Goal: Information Seeking & Learning: Learn about a topic

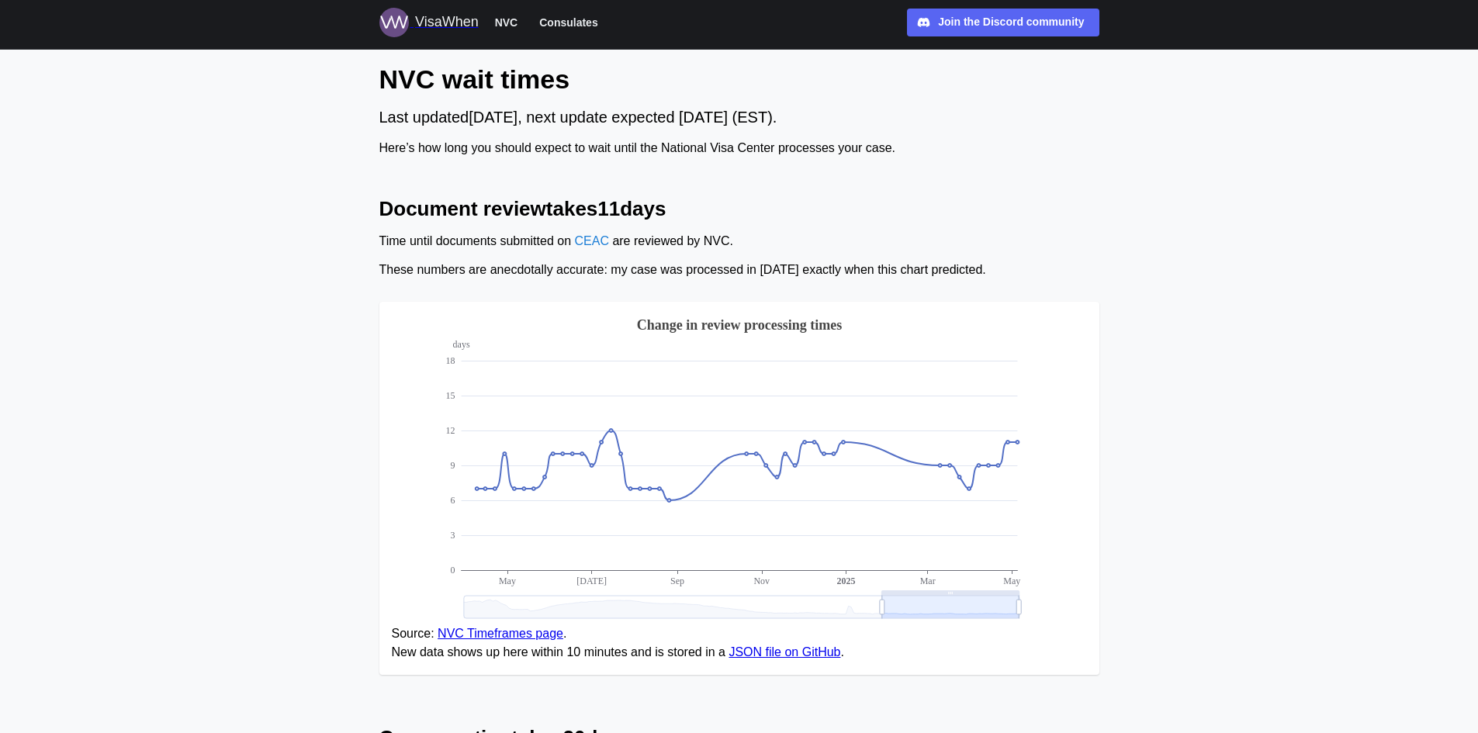
drag, startPoint x: 1247, startPoint y: 164, endPoint x: 576, endPoint y: 21, distance: 686.1
click at [576, 21] on span "Consulates" at bounding box center [568, 22] width 58 height 19
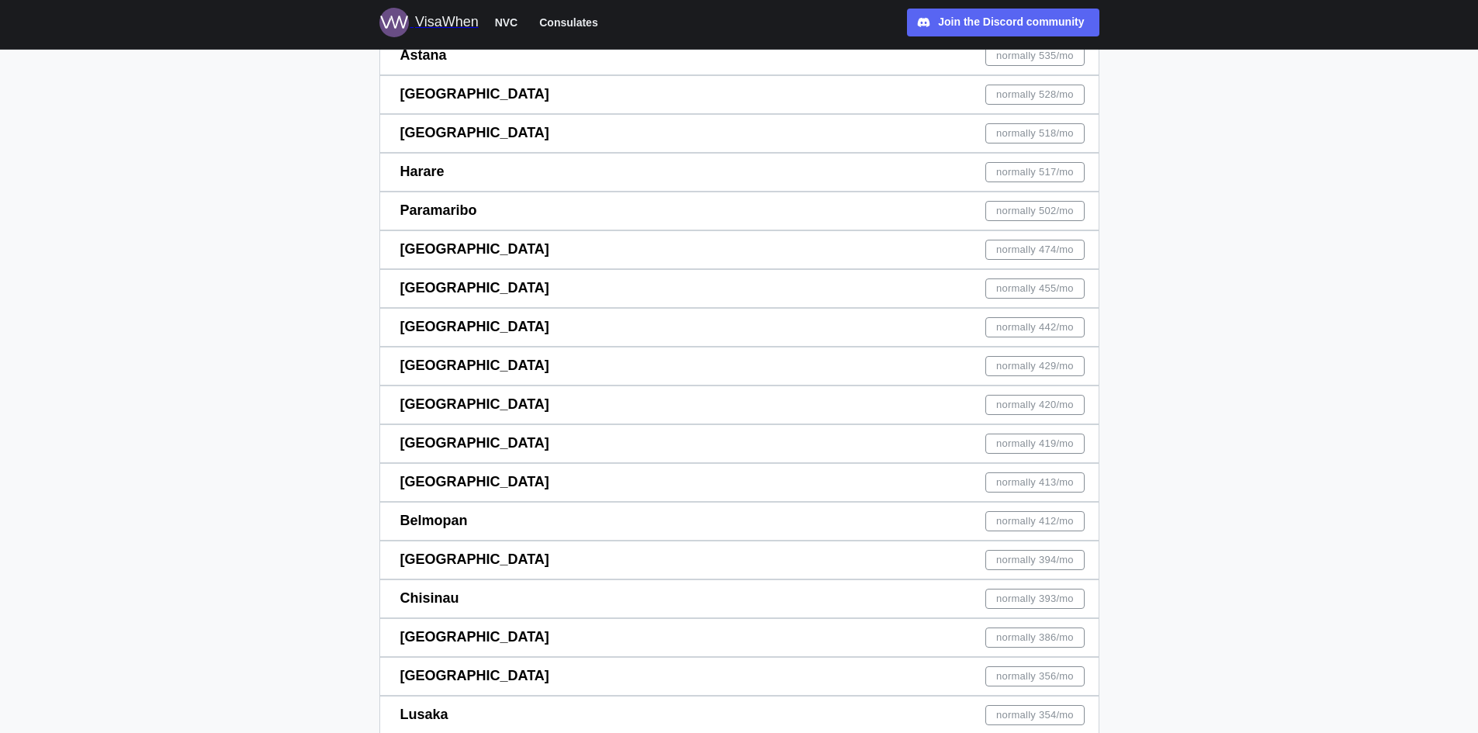
scroll to position [7376, 0]
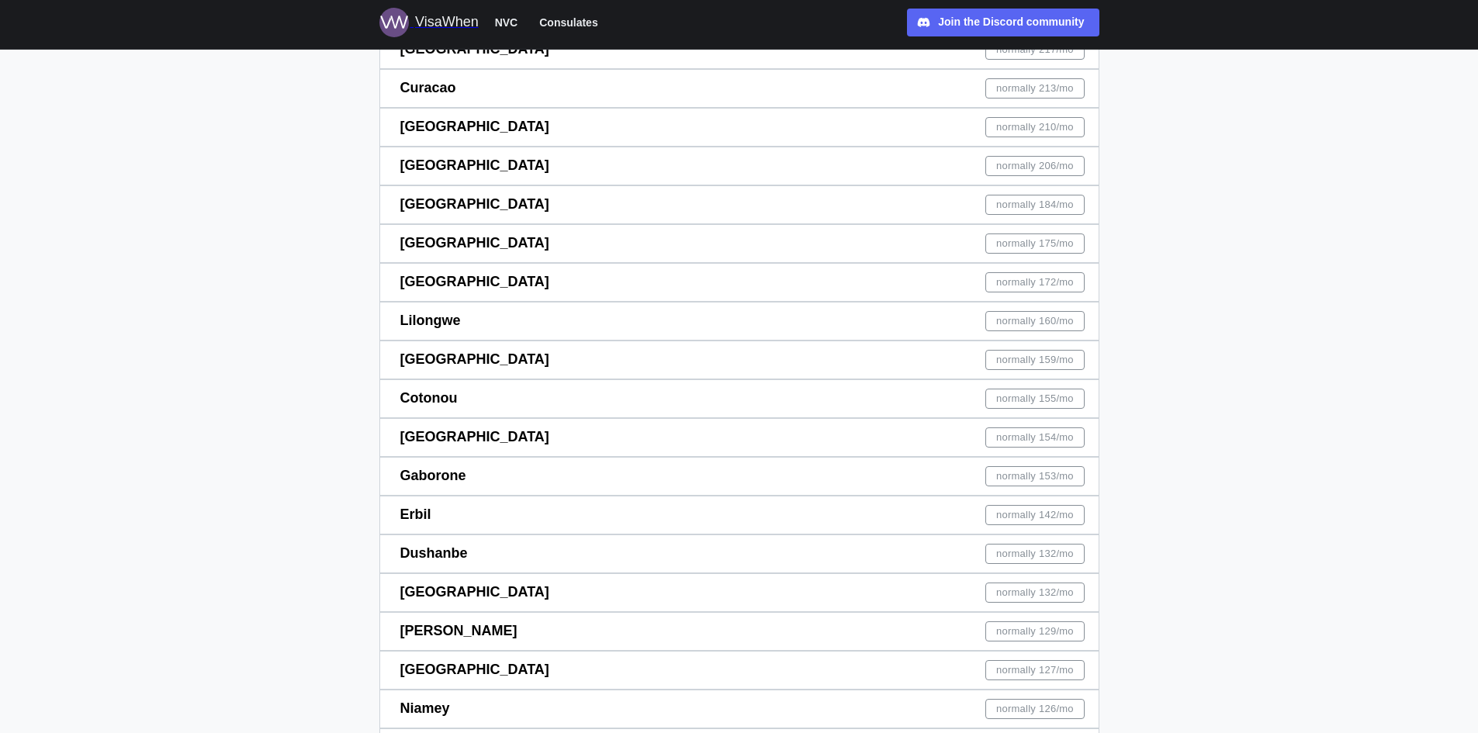
click at [423, 476] on span "Gaborone" at bounding box center [433, 476] width 66 height 16
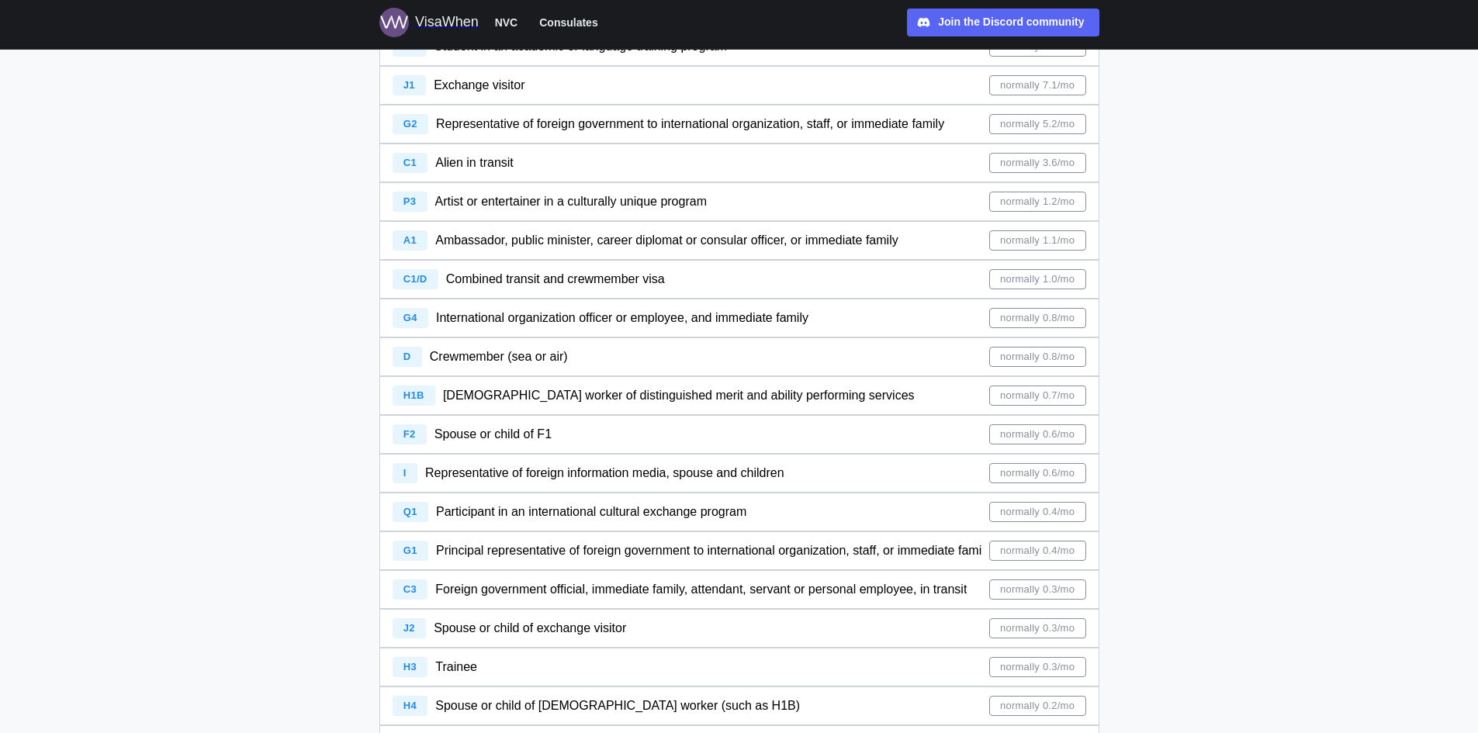
scroll to position [388, 0]
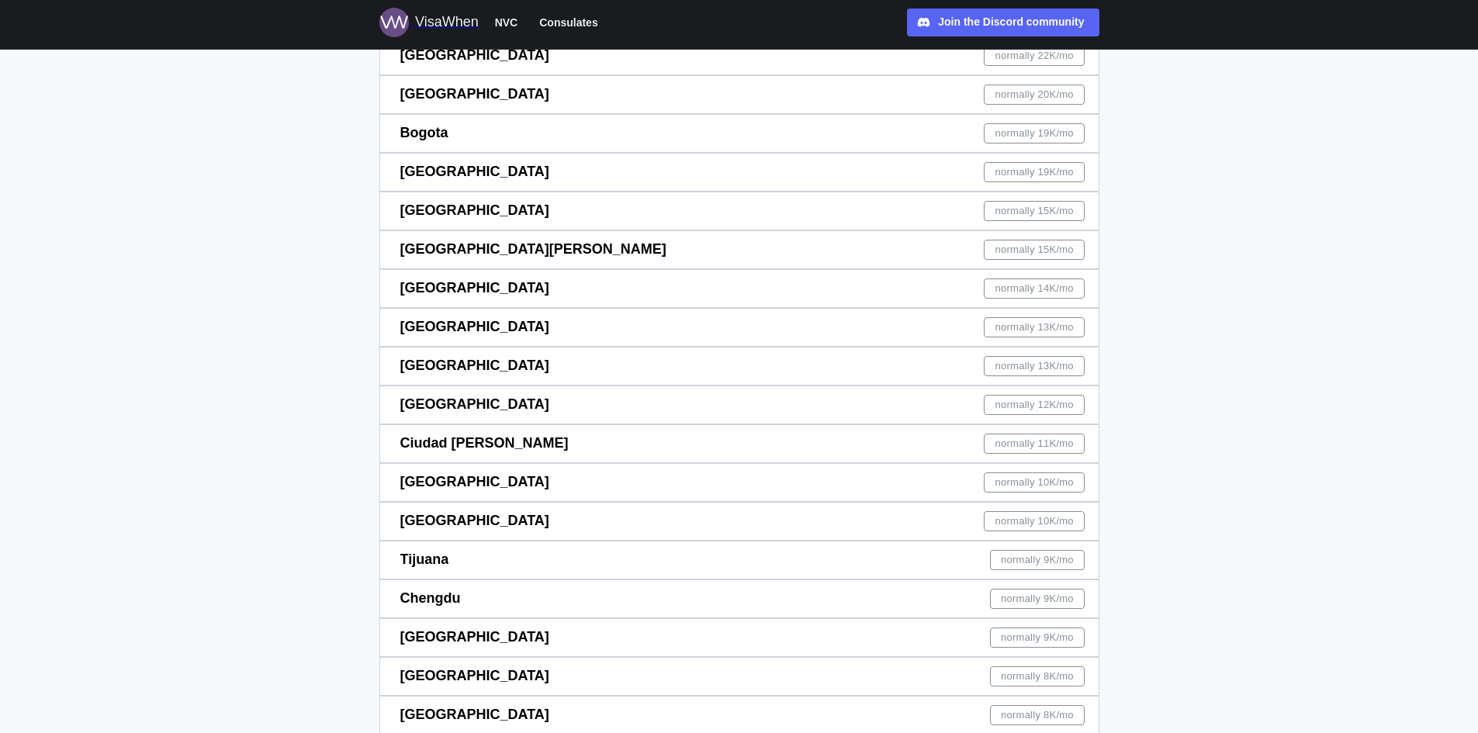
scroll to position [7602, 0]
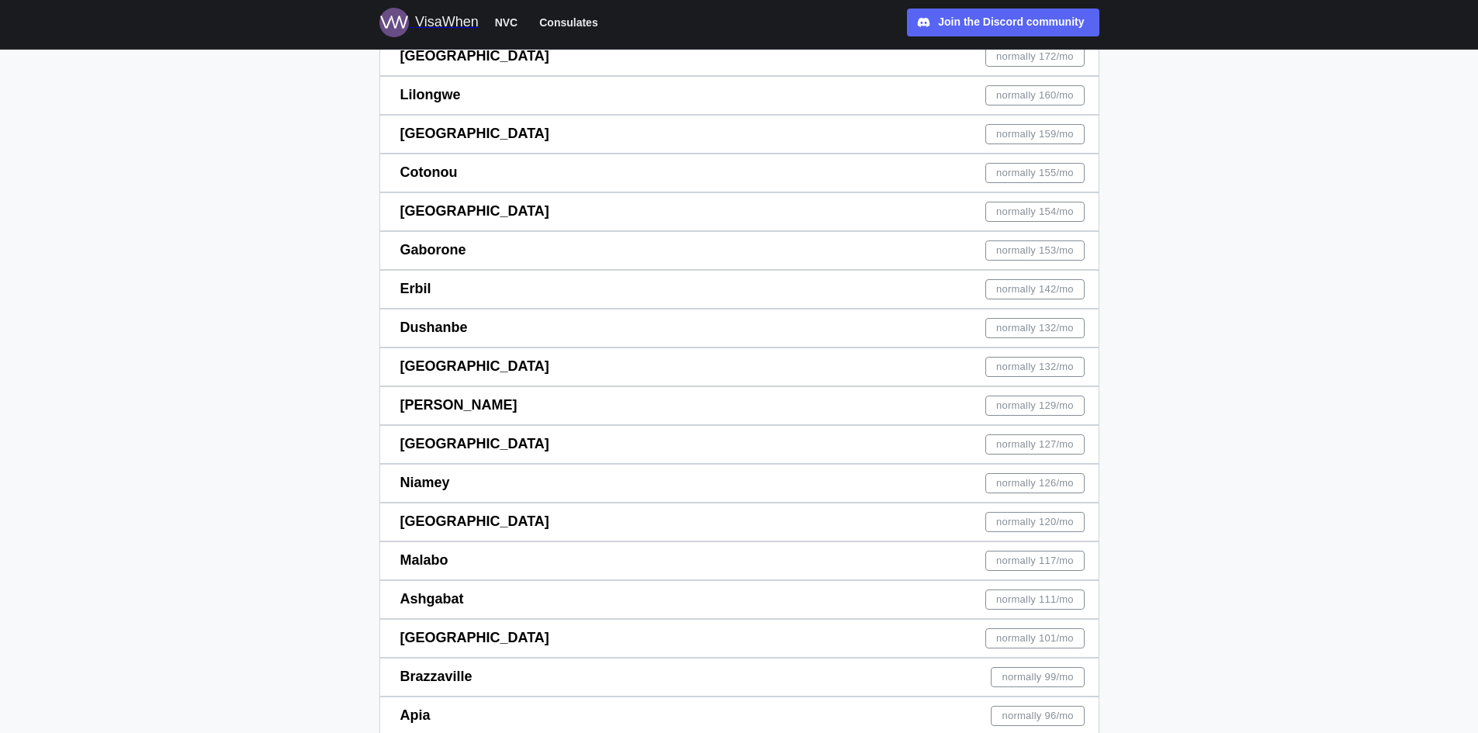
click at [517, 372] on div "[GEOGRAPHIC_DATA] normally 132 /mo" at bounding box center [742, 366] width 685 height 37
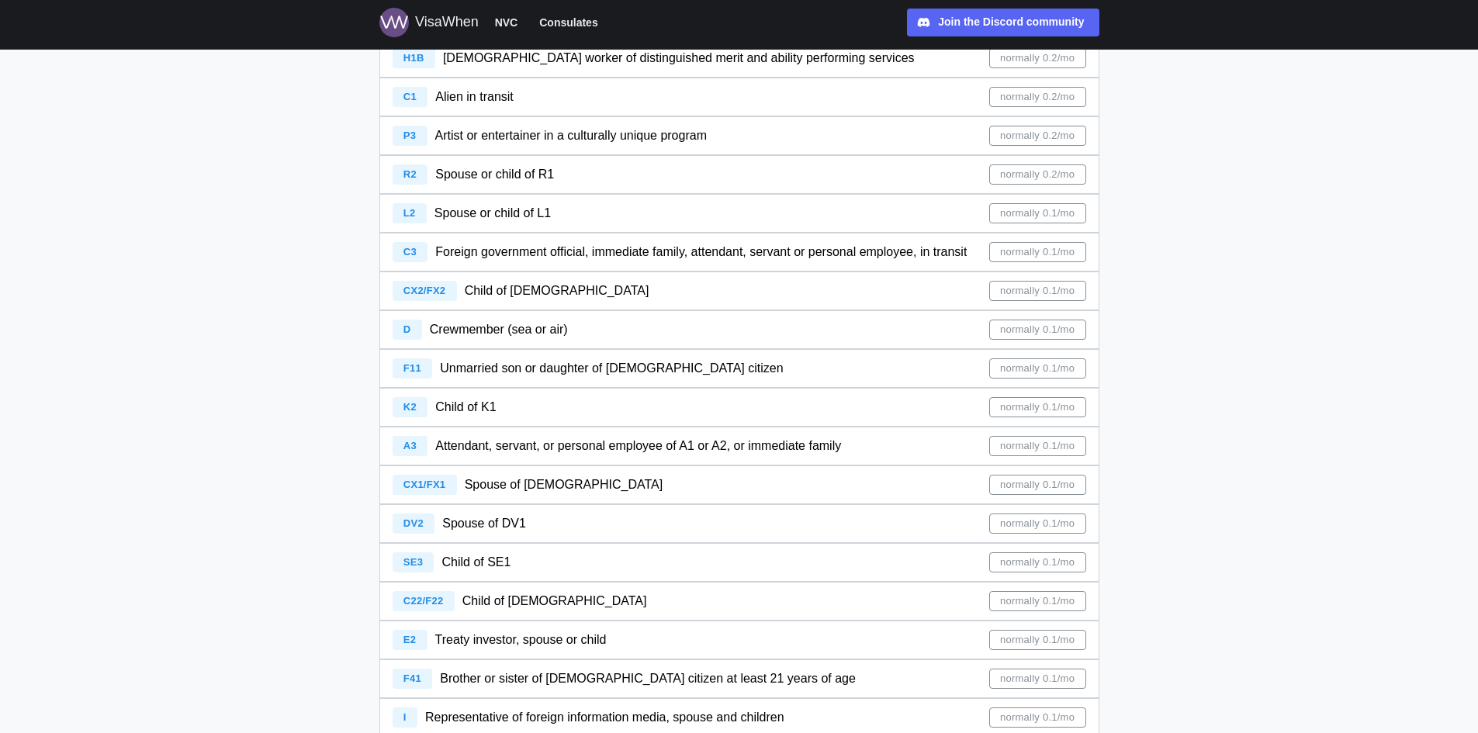
scroll to position [776, 0]
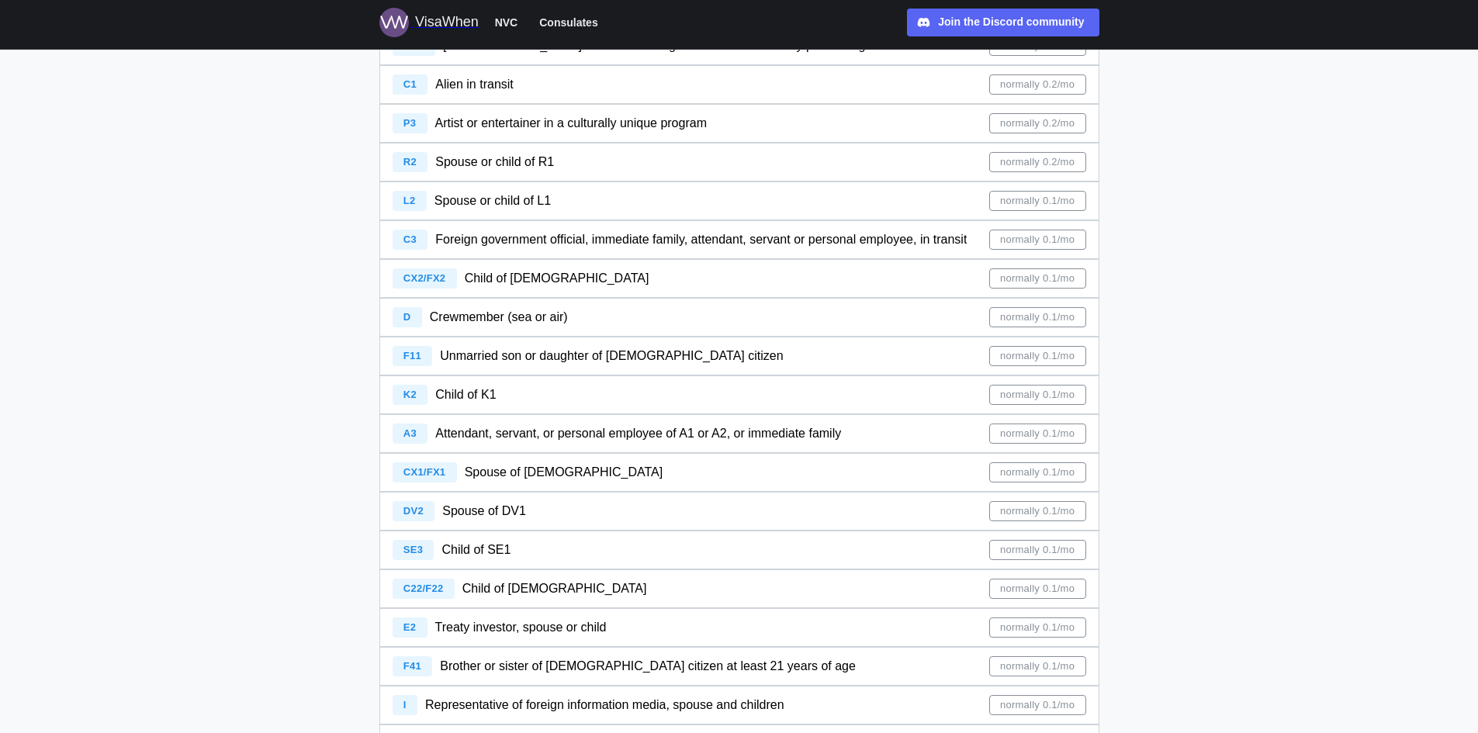
click at [642, 625] on div "E2 Treaty investor, spouse or child normally 0.1/mo" at bounding box center [740, 627] width 694 height 37
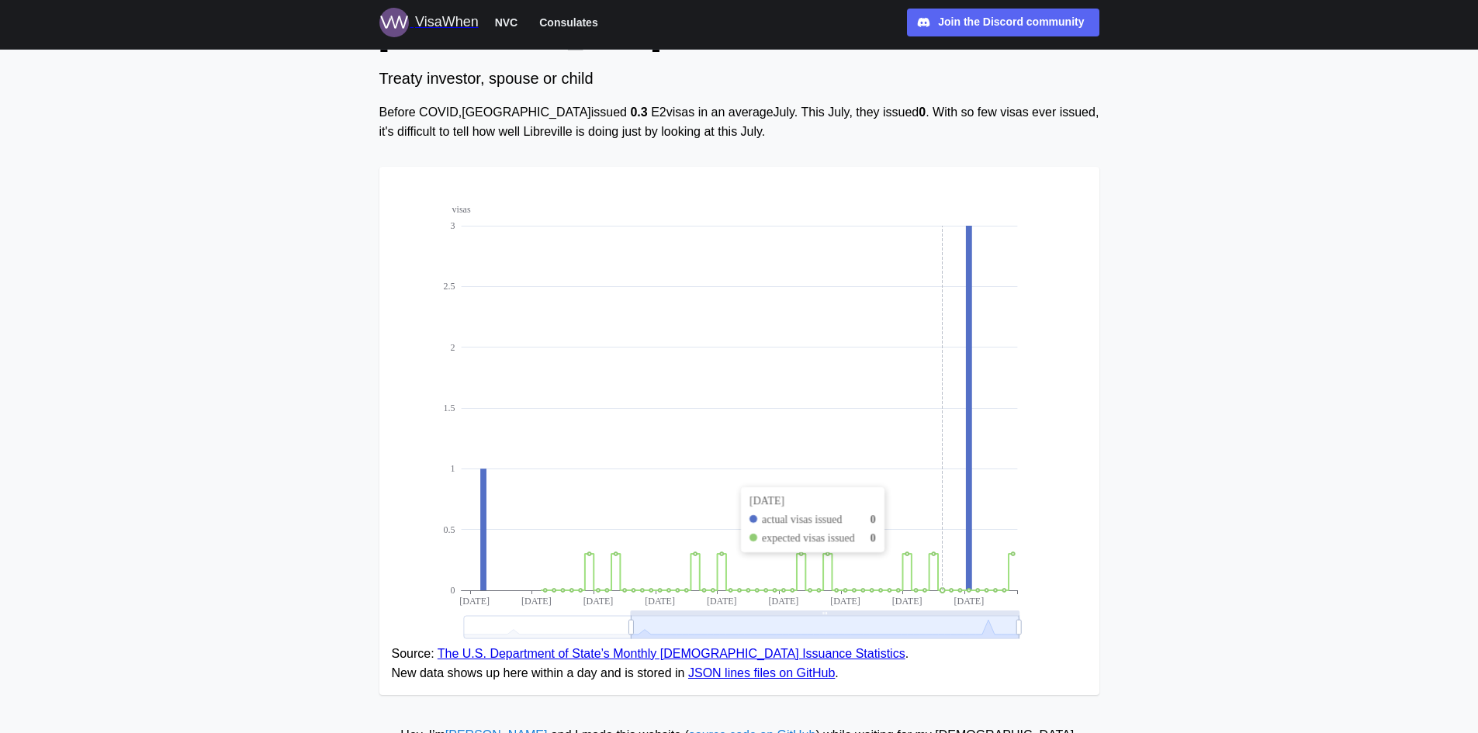
scroll to position [163, 0]
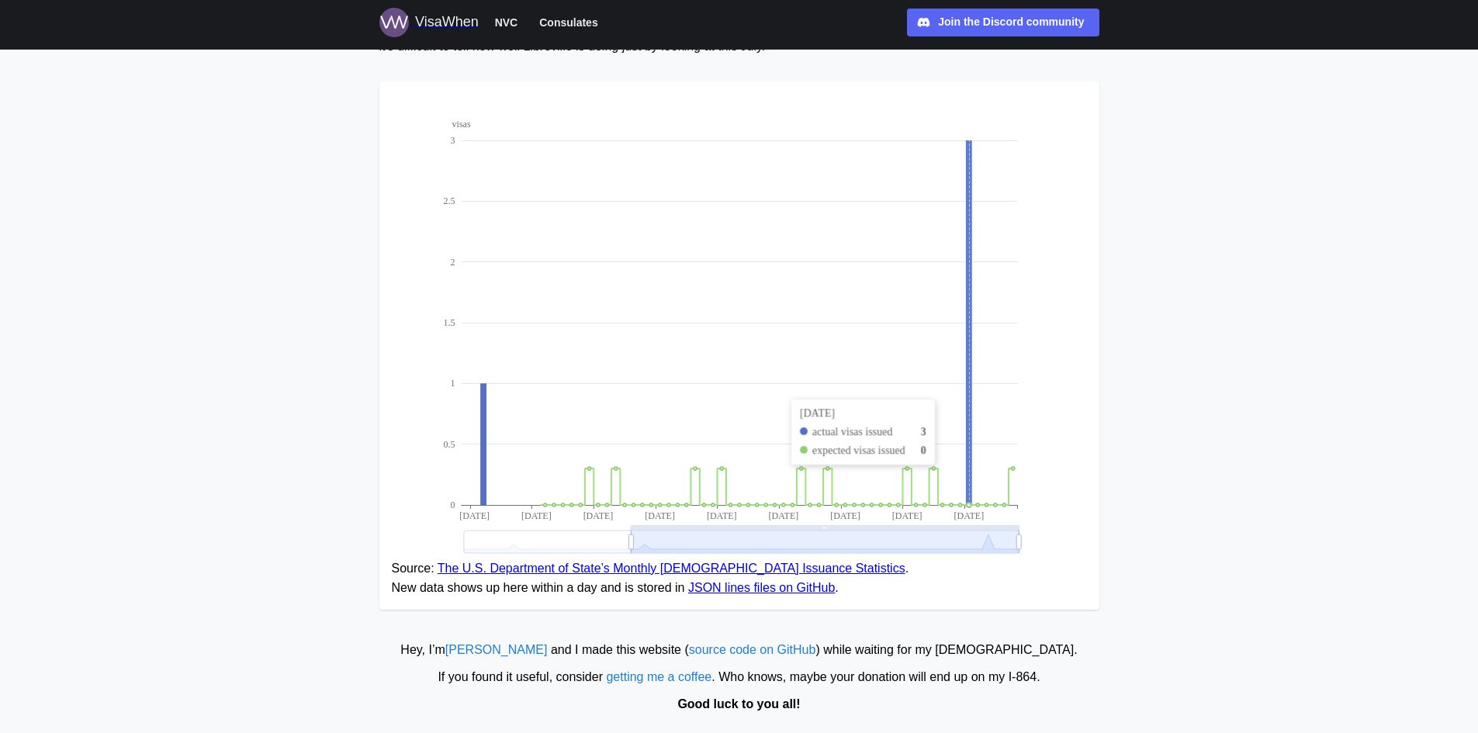
click at [969, 480] on icon at bounding box center [969, 322] width 0 height 365
